Goal: Book appointment/travel/reservation

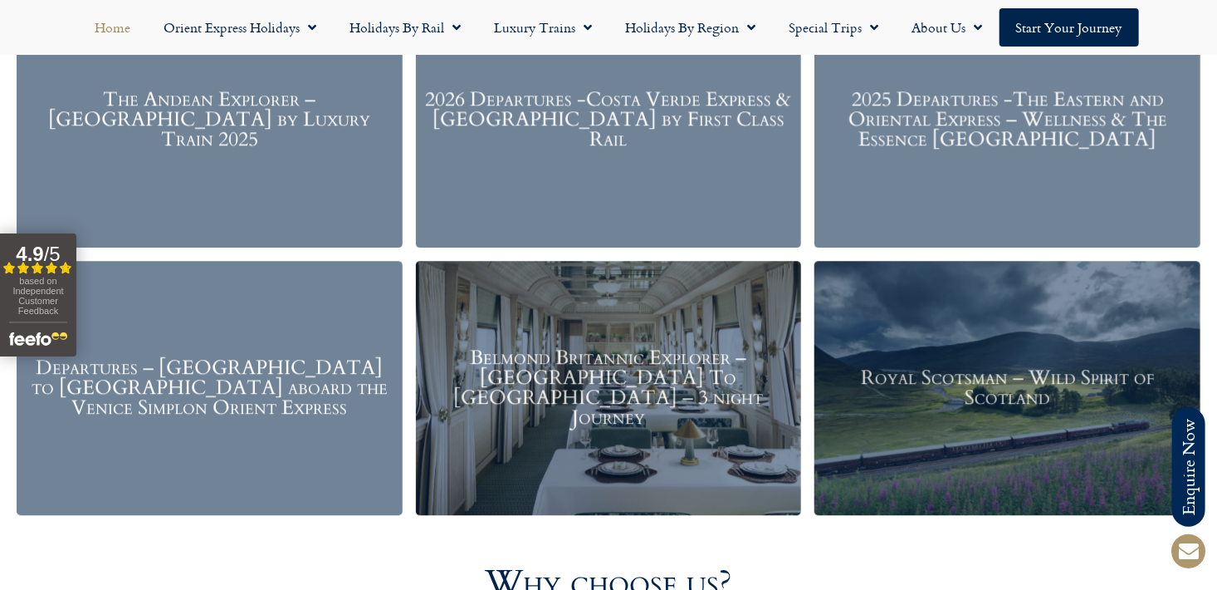
scroll to position [2172, 0]
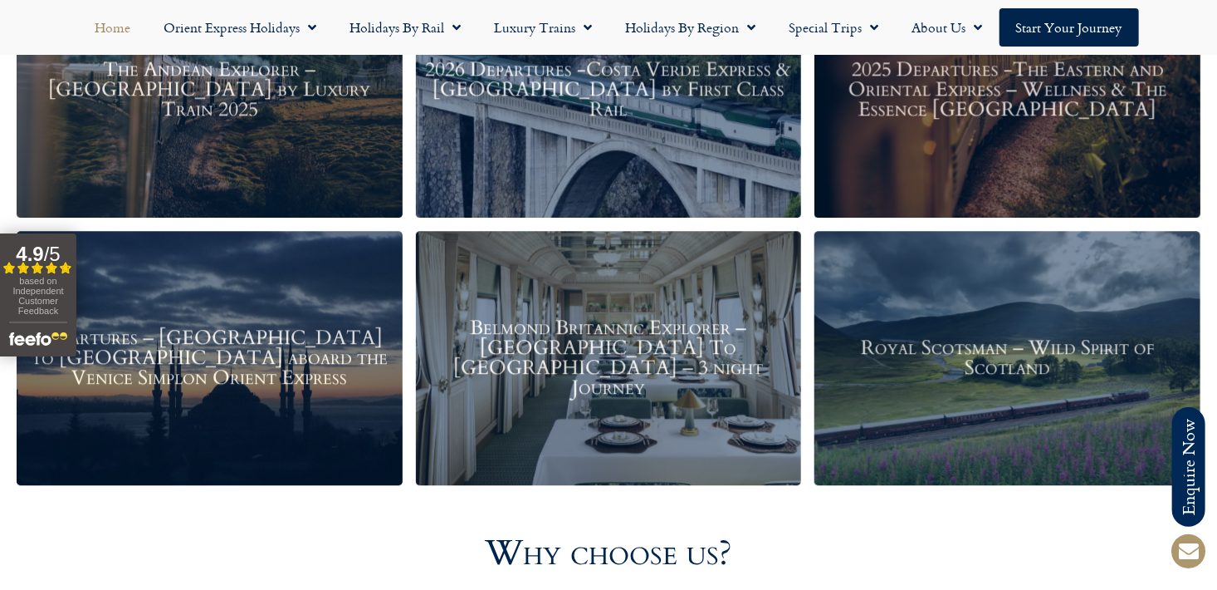
click at [587, 350] on h3 "Belmond Britannic Explorer – London To The Lake District – 3 night Journey" at bounding box center [609, 358] width 370 height 80
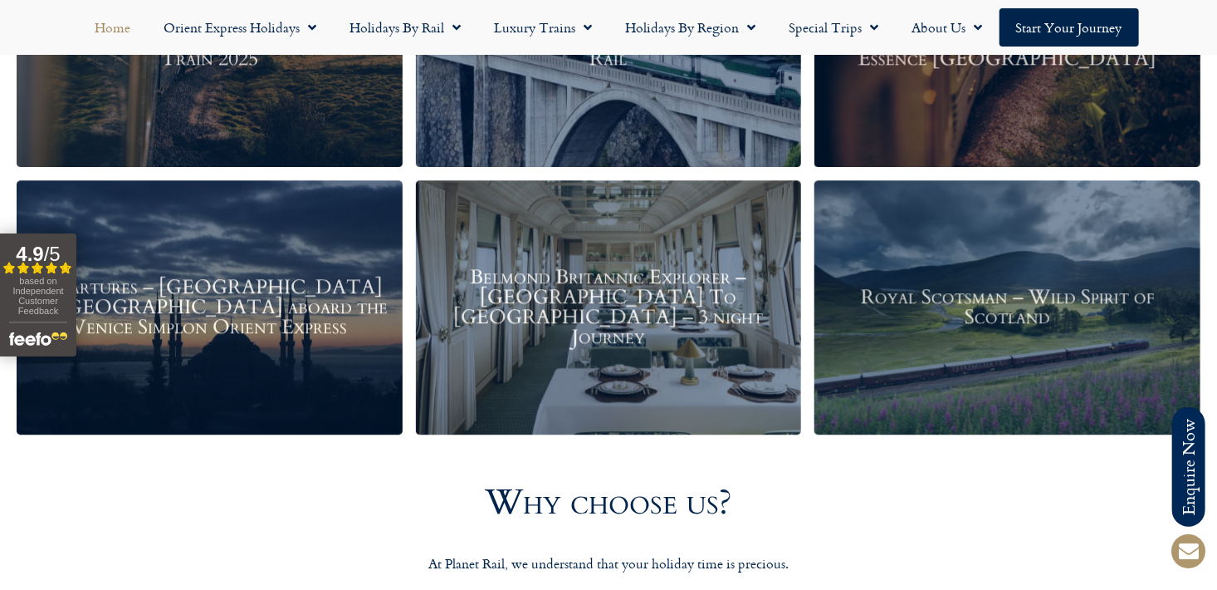
scroll to position [2261, 0]
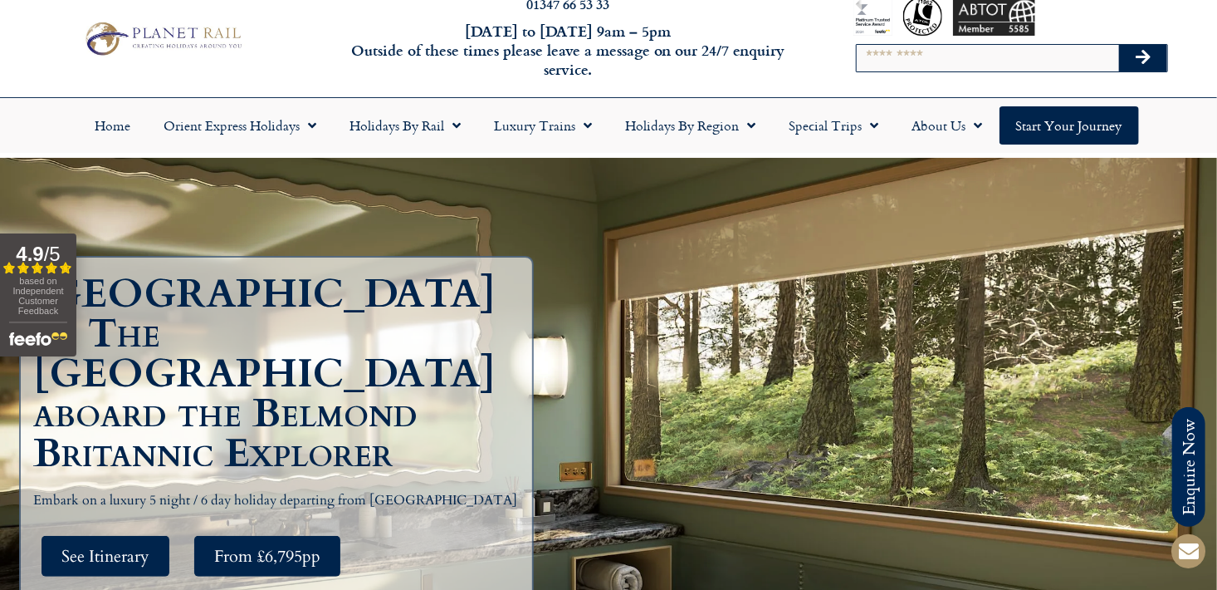
scroll to position [64, 0]
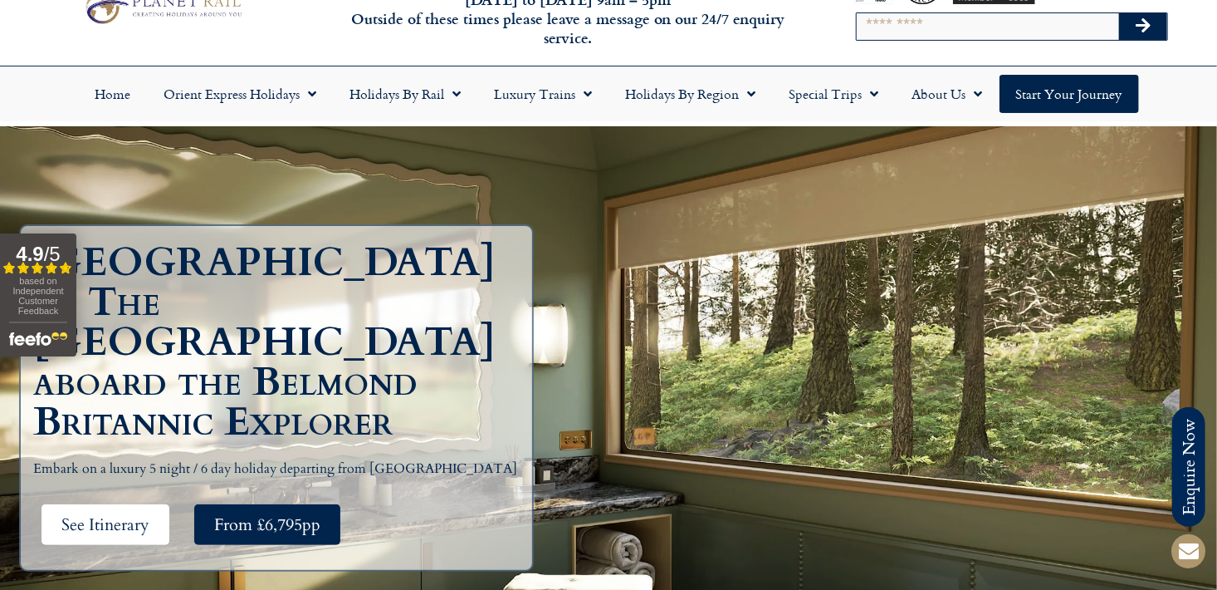
click at [110, 514] on span "See Itinerary" at bounding box center [105, 524] width 88 height 21
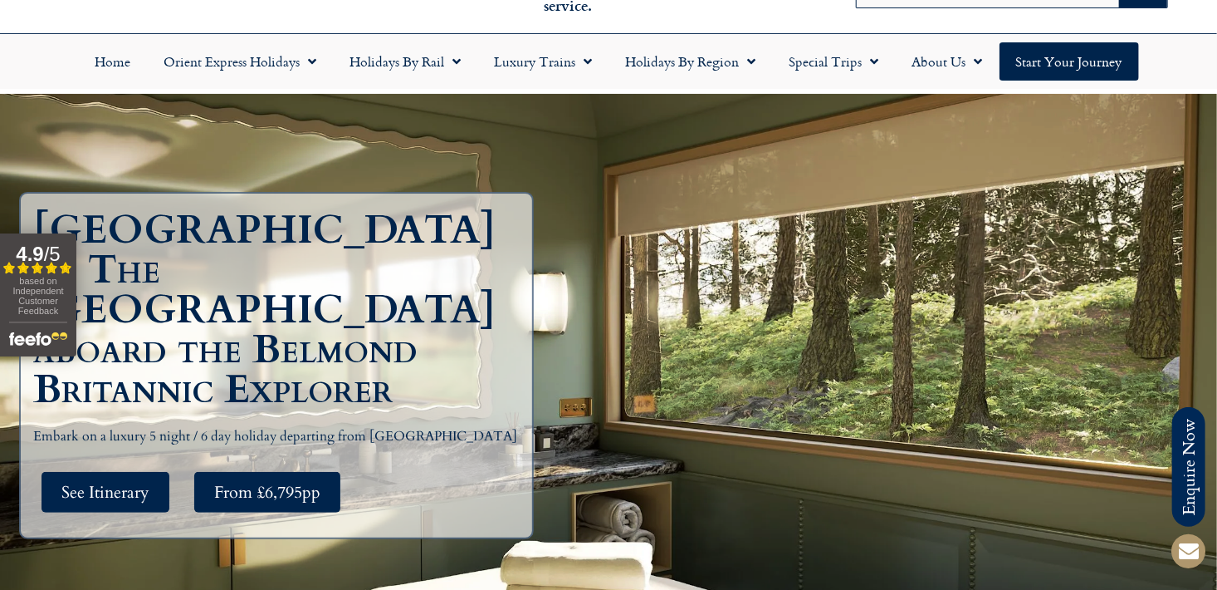
scroll to position [76, 0]
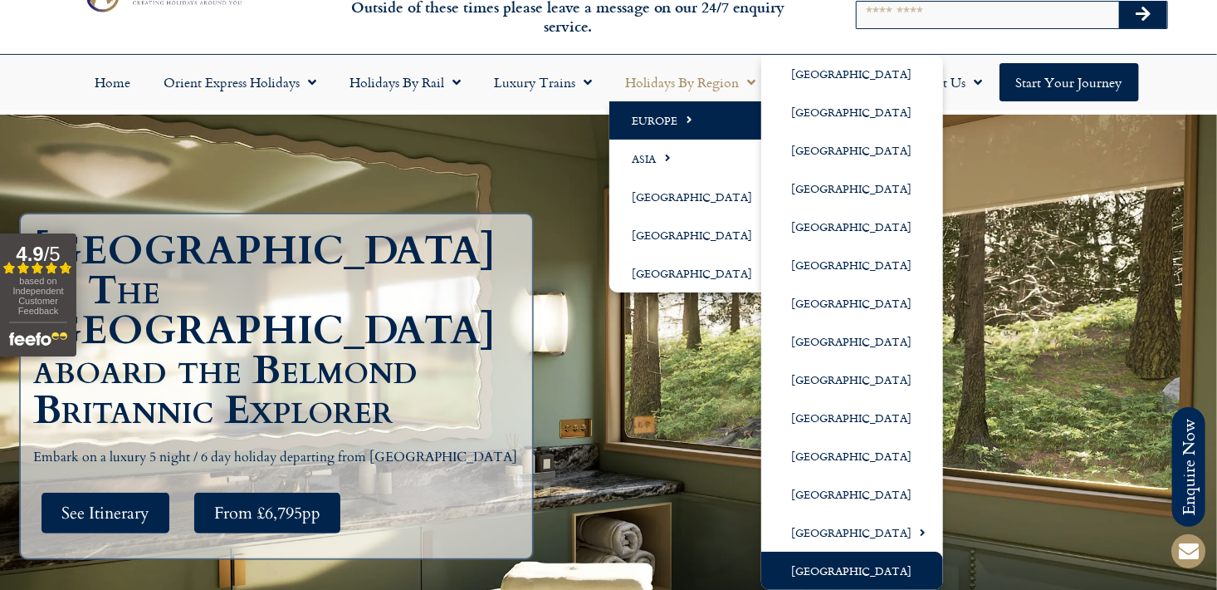
click at [843, 570] on link "[GEOGRAPHIC_DATA]" at bounding box center [853, 570] width 182 height 38
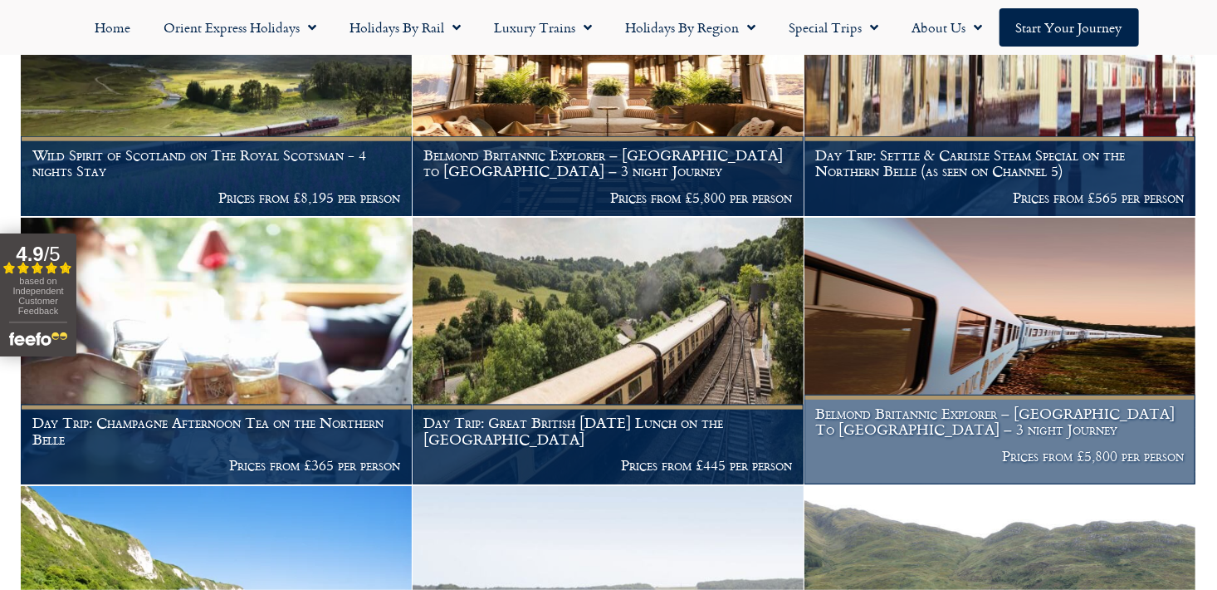
scroll to position [742, 0]
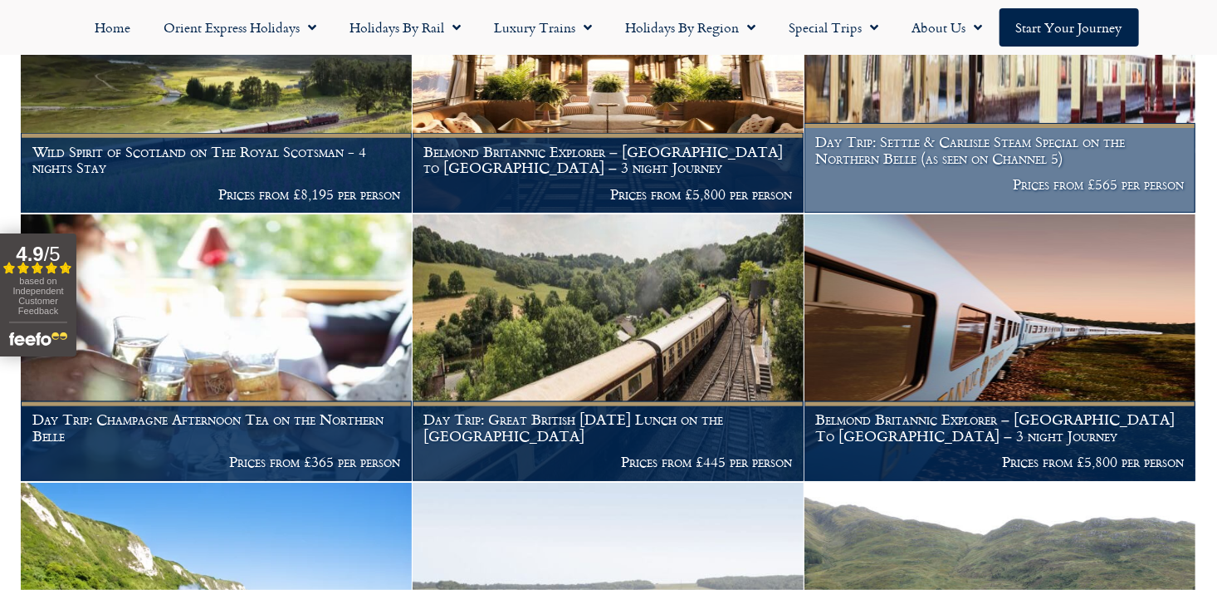
click at [975, 159] on h1 "Day Trip: Settle & Carlisle Steam Special on the Northern Belle (as seen on Cha…" at bounding box center [1000, 150] width 369 height 32
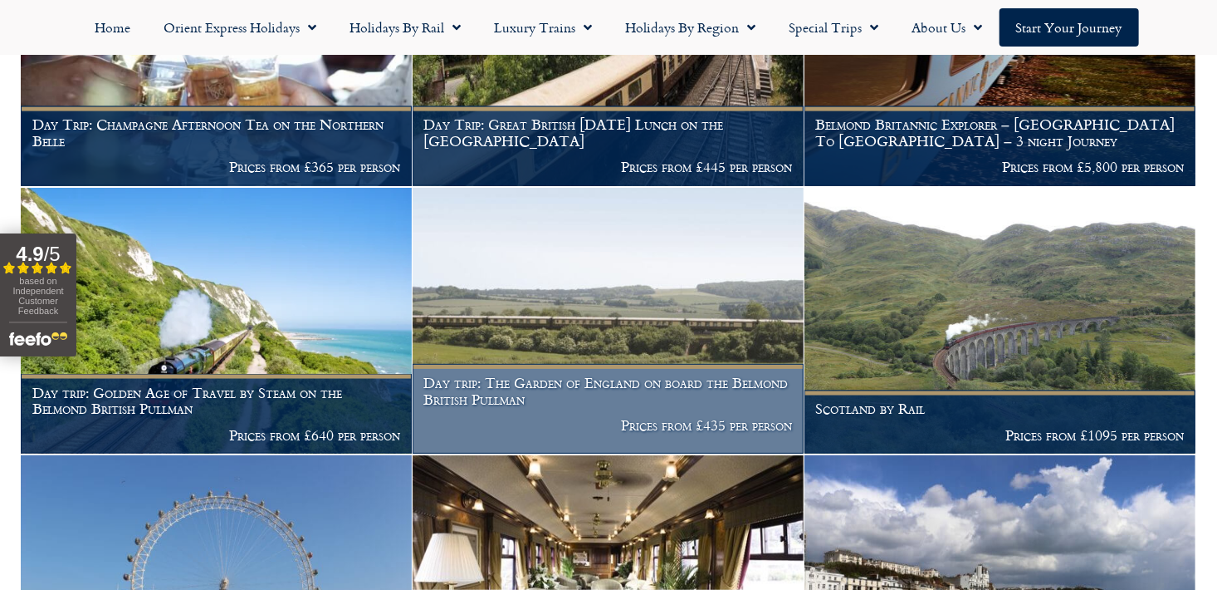
scroll to position [1065, 0]
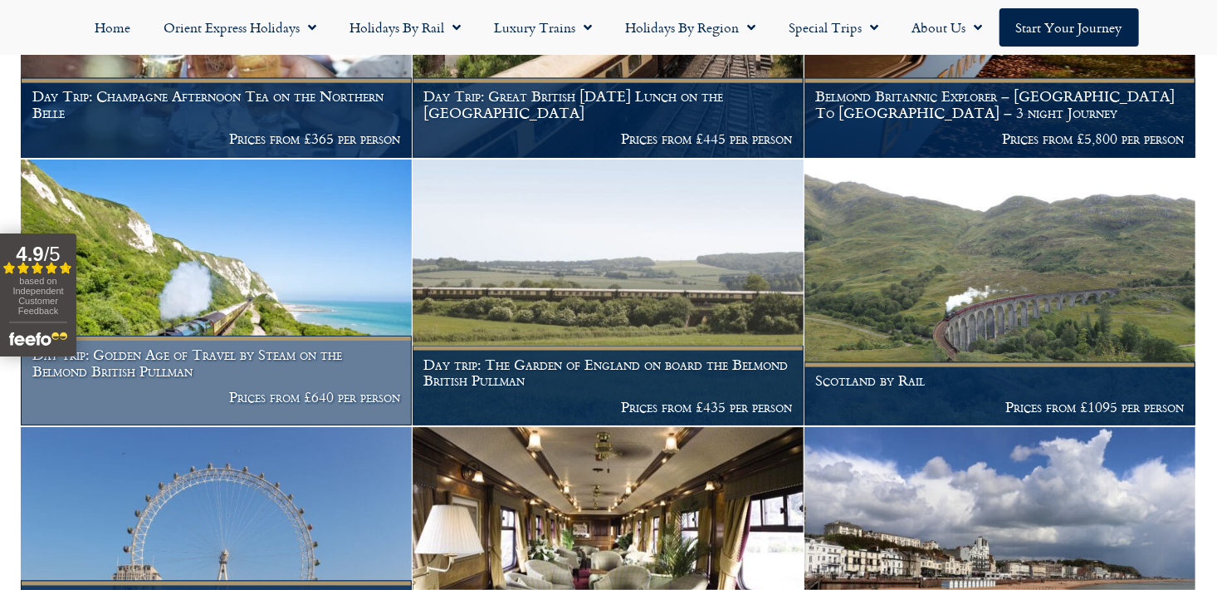
click at [224, 311] on img at bounding box center [216, 292] width 391 height 267
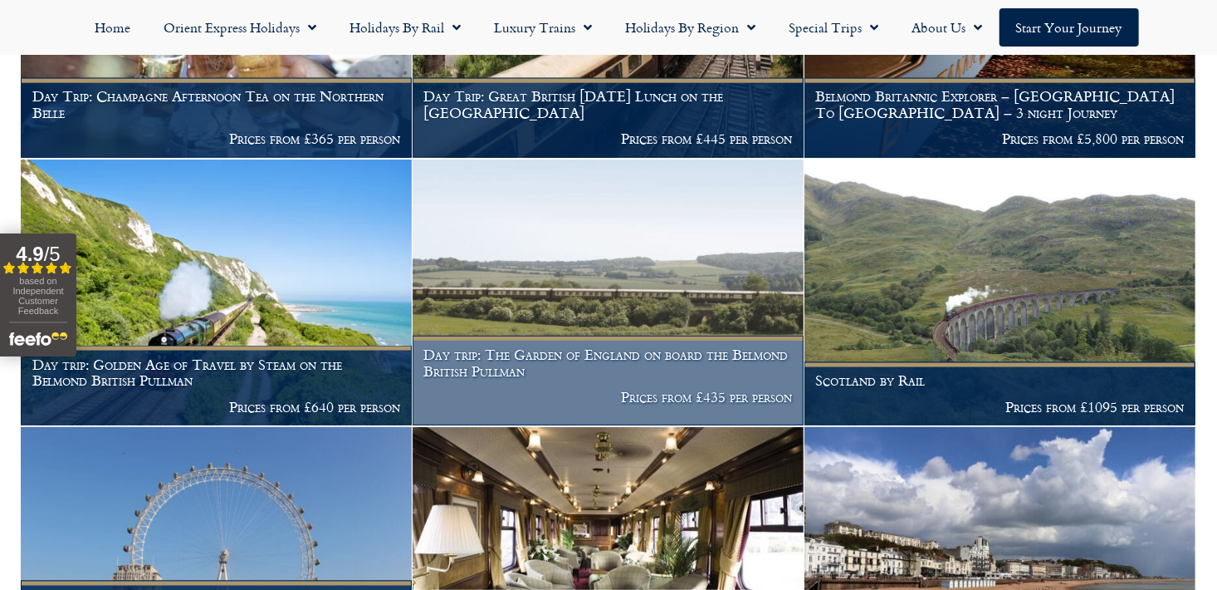
click at [598, 368] on h1 "Day trip: The Garden of England on board the Belmond British Pullman" at bounding box center [608, 362] width 369 height 32
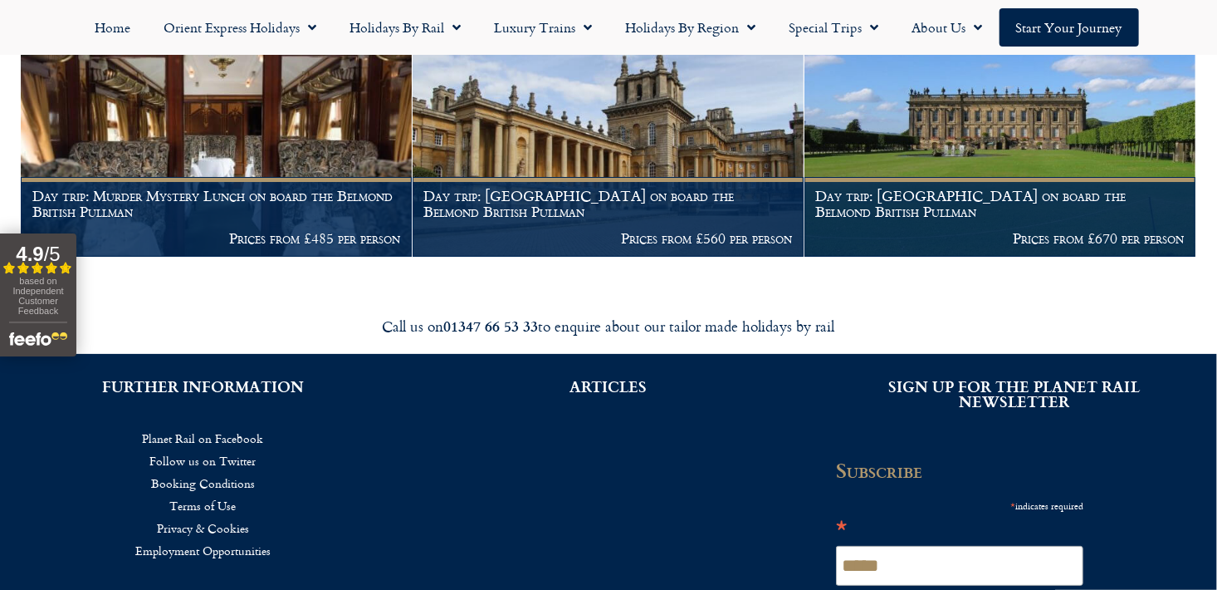
scroll to position [2842, 0]
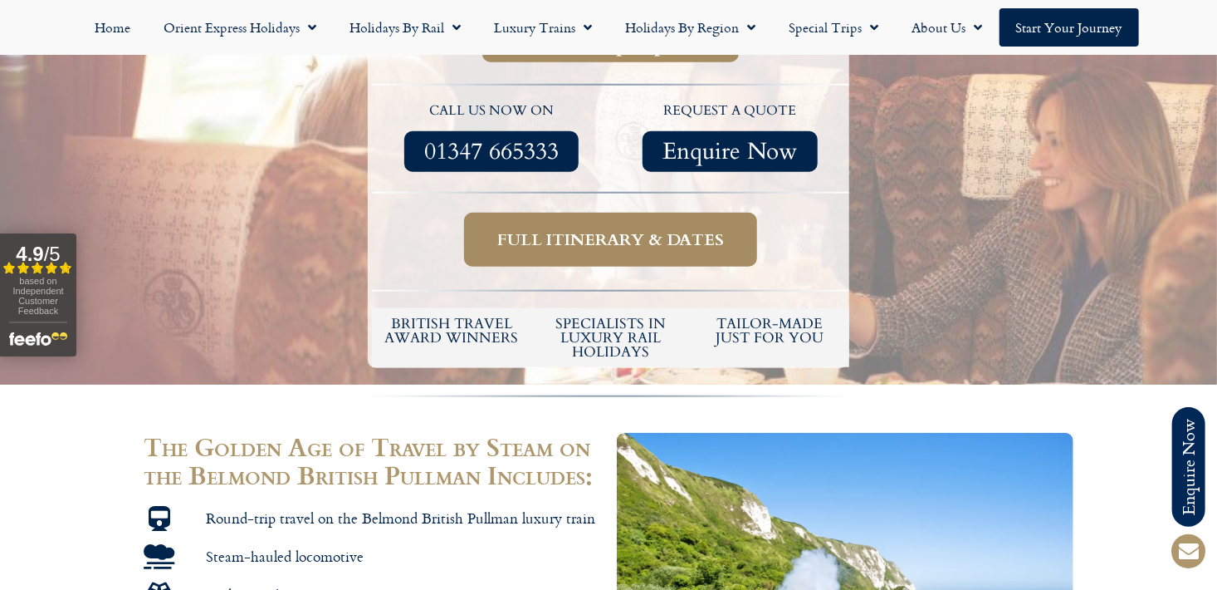
scroll to position [584, 0]
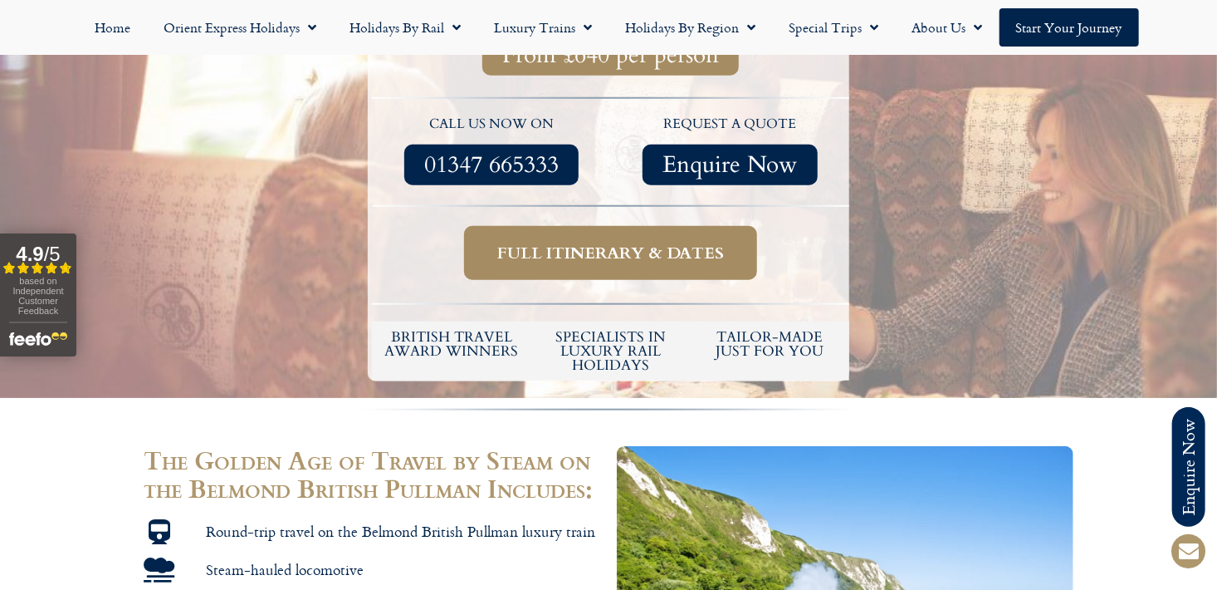
click at [585, 242] on span "Full itinerary & dates" at bounding box center [610, 252] width 227 height 21
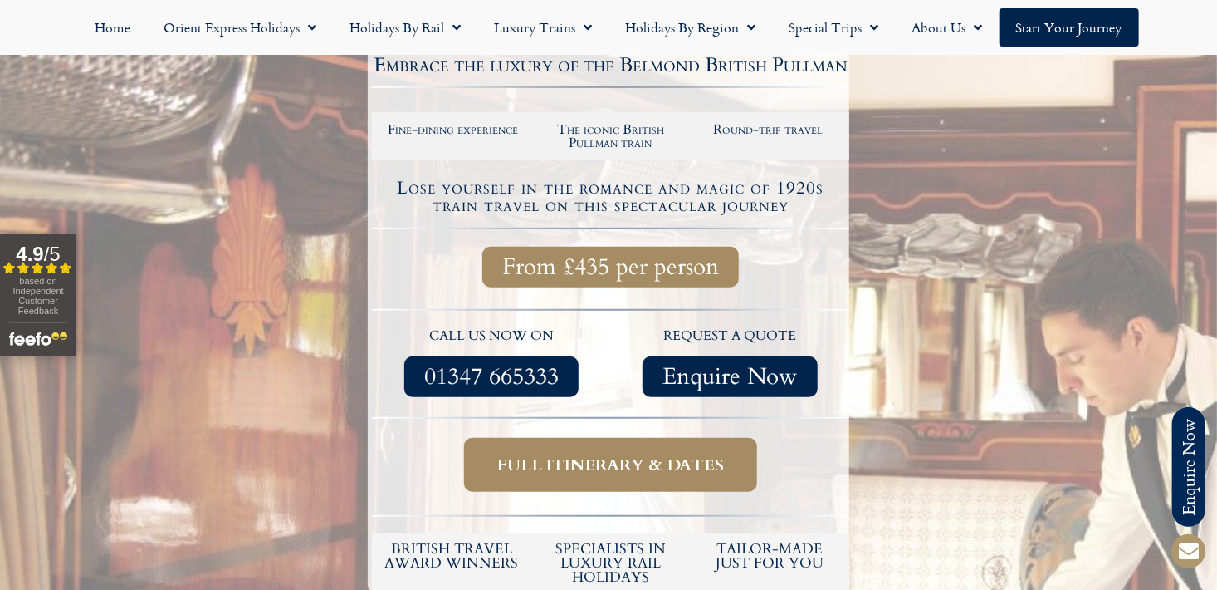
scroll to position [355, 0]
click at [582, 453] on span "Full itinerary & dates" at bounding box center [610, 463] width 227 height 21
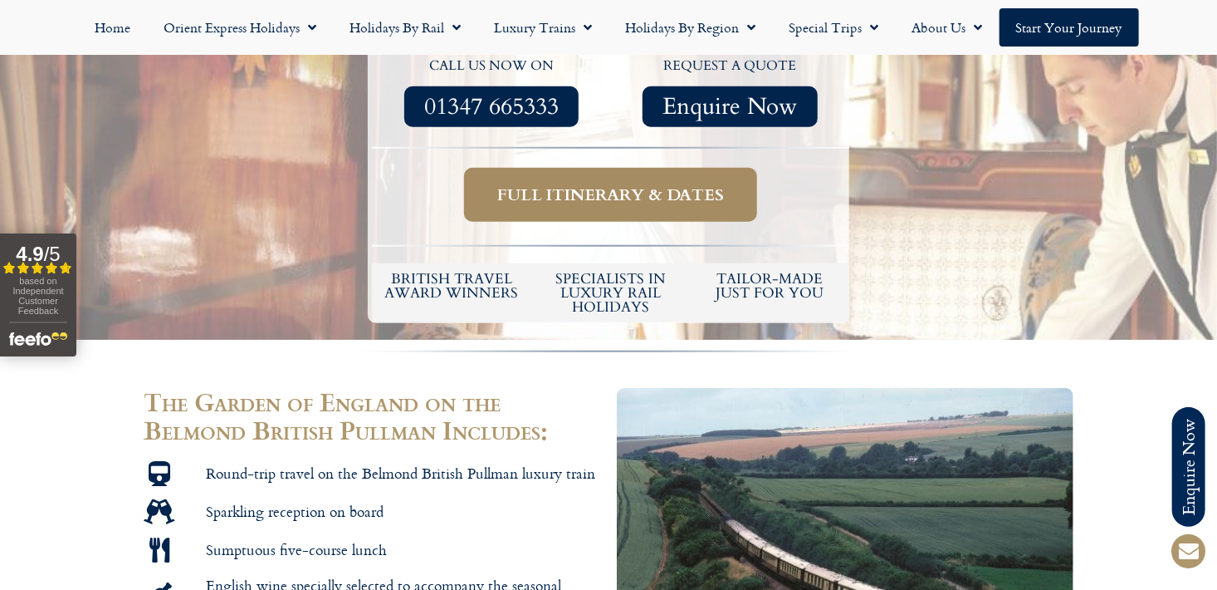
scroll to position [611, 0]
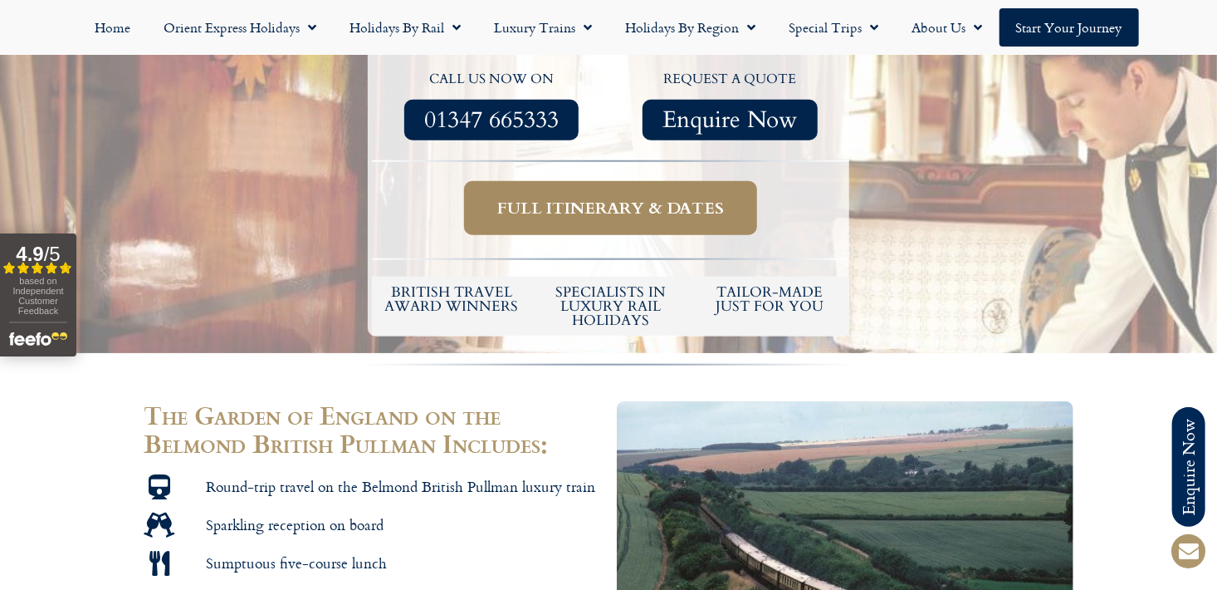
click at [600, 198] on span "Full itinerary & dates" at bounding box center [610, 208] width 227 height 21
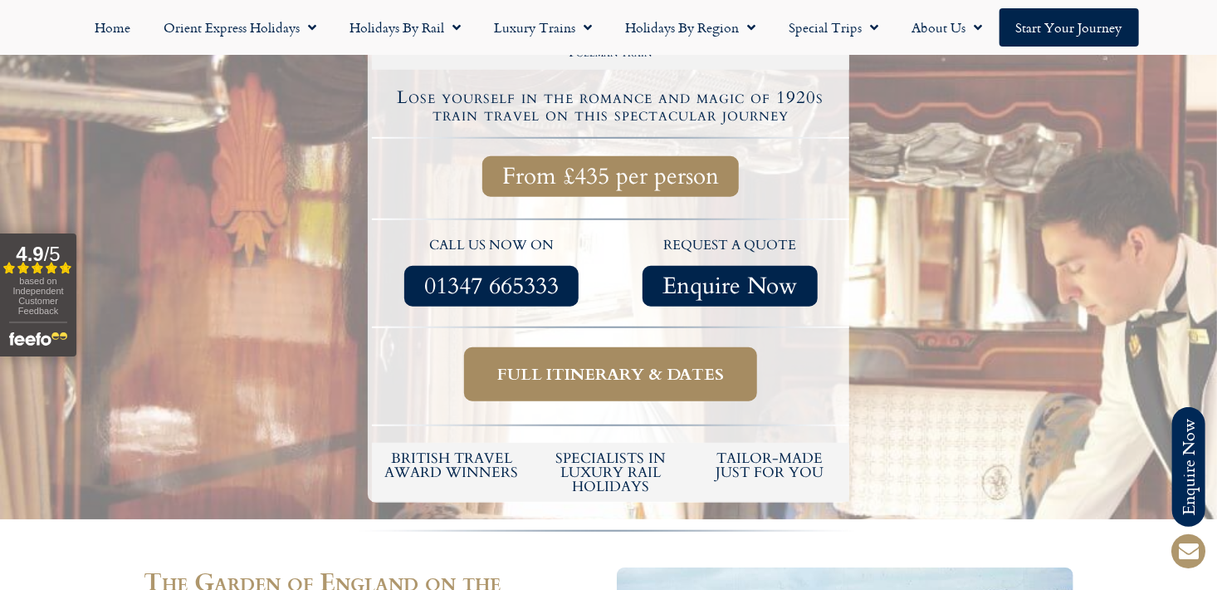
scroll to position [247, 0]
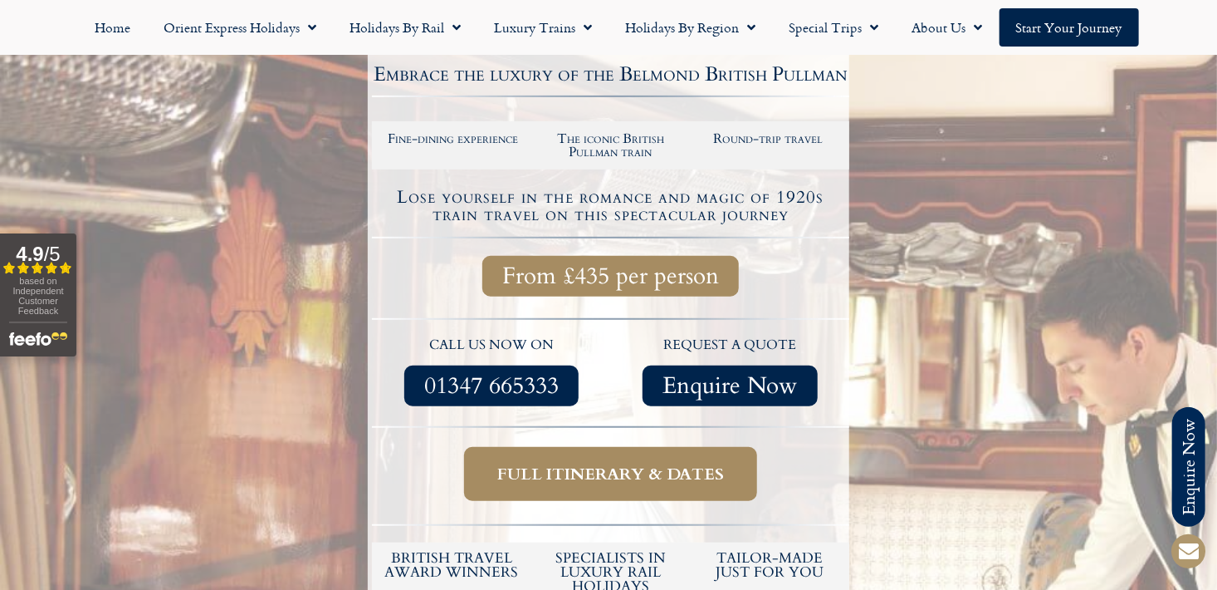
scroll to position [355, 0]
